Goal: Submit feedback/report problem: Submit feedback/report problem

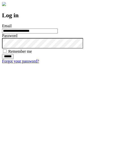
type input "**********"
click at [14, 59] on input "******" at bounding box center [8, 56] width 12 height 5
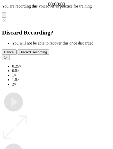
type input "**********"
